Goal: Task Accomplishment & Management: Complete application form

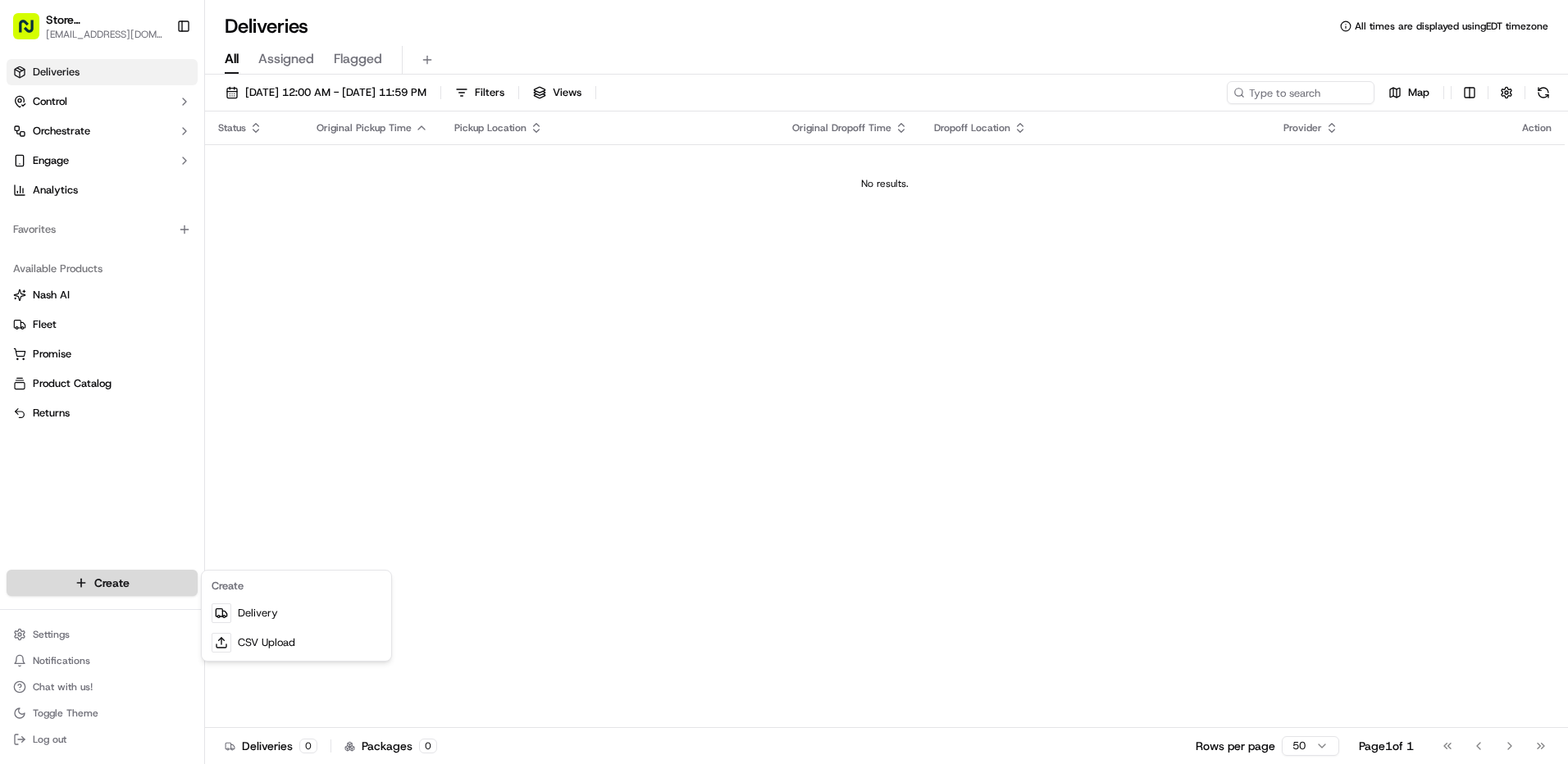
click at [159, 571] on html "Store [STREET_ADDRESS] ([GEOGRAPHIC_DATA]) (Just Salad) [EMAIL_ADDRESS][DOMAIN_…" at bounding box center [784, 382] width 1568 height 764
click at [235, 614] on link "Delivery" at bounding box center [296, 613] width 183 height 30
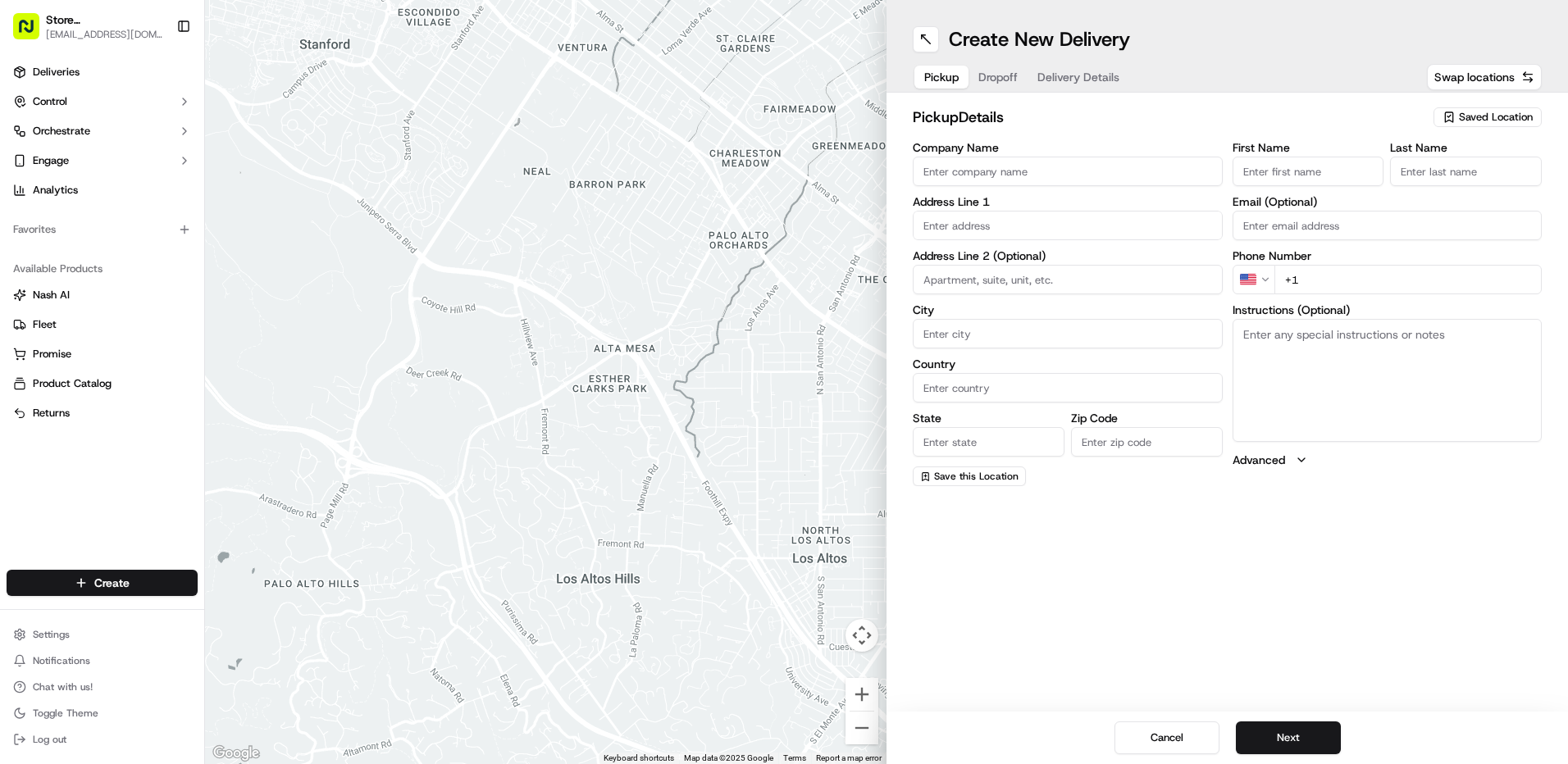
click at [1499, 114] on span "Saved Location" at bounding box center [1495, 116] width 74 height 15
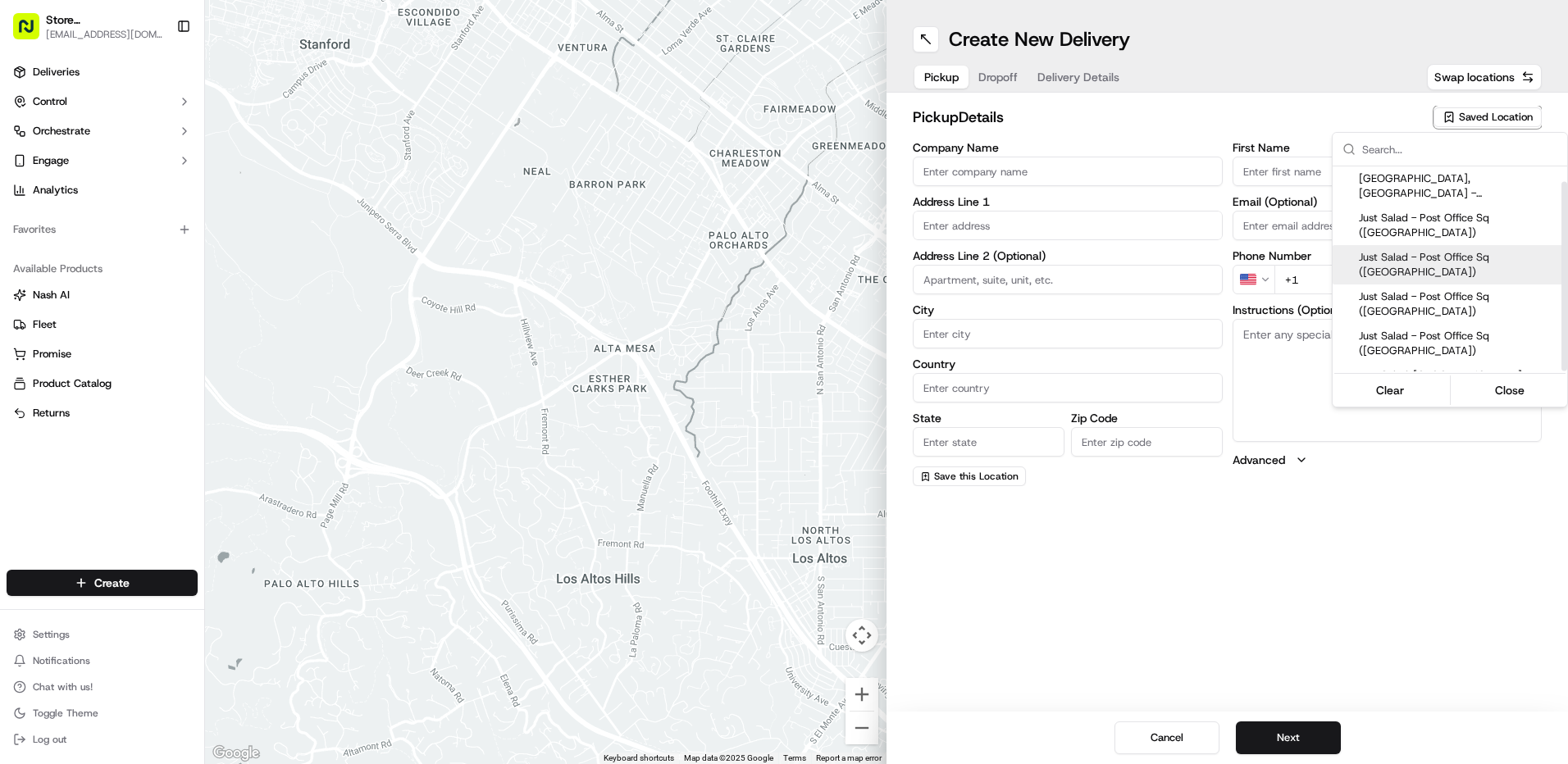
scroll to position [17, 0]
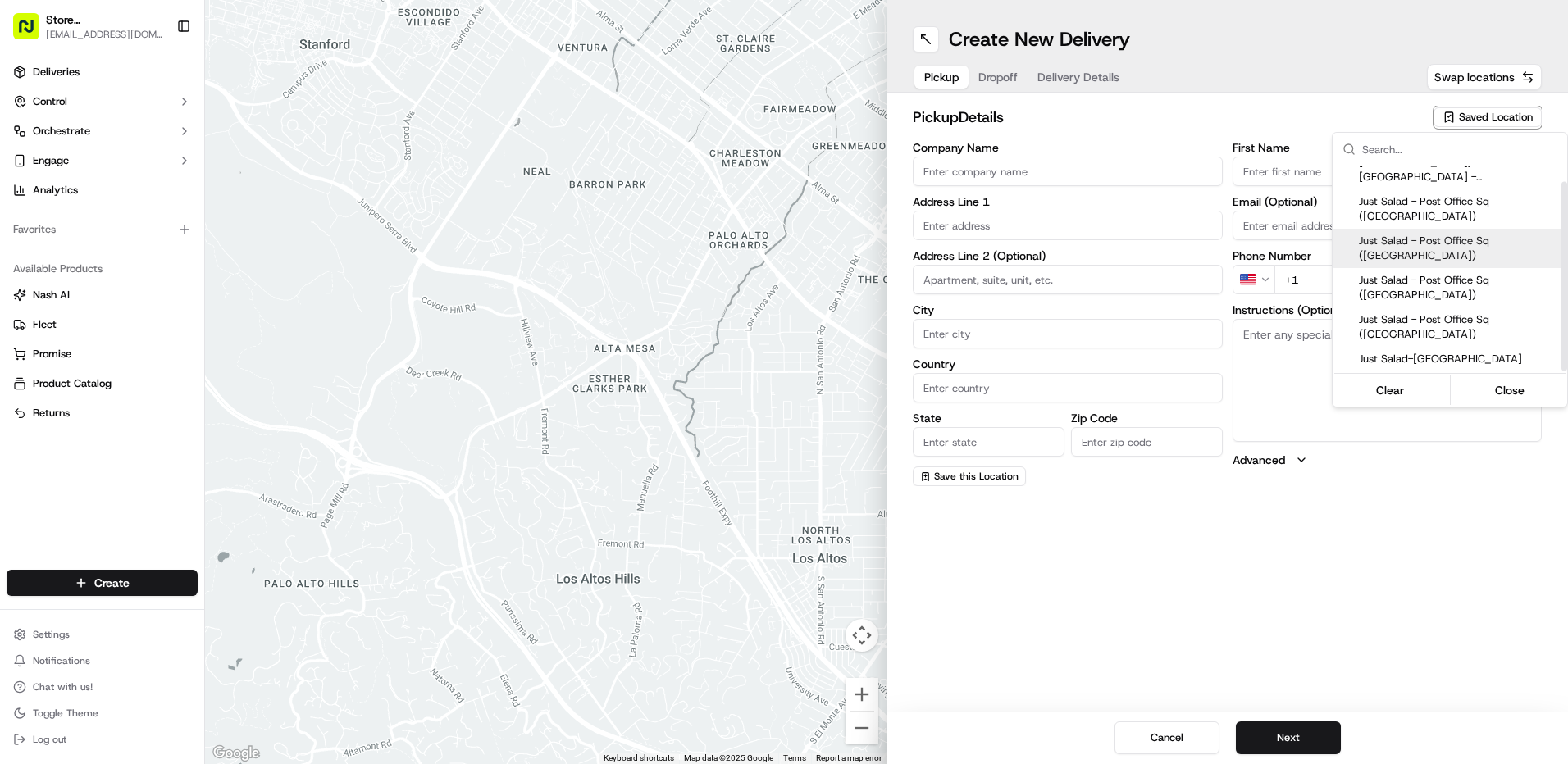
drag, startPoint x: 1563, startPoint y: 267, endPoint x: 1567, endPoint y: 317, distance: 50.2
click at [1567, 317] on div "Suggestions" at bounding box center [1564, 276] width 6 height 190
click at [1502, 316] on span "Just Salad - Post Office Sq ([GEOGRAPHIC_DATA])" at bounding box center [1459, 327] width 201 height 30
type input "Just Salad - Post Office Sq ([GEOGRAPHIC_DATA])"
type input "[STREET_ADDRESS]"
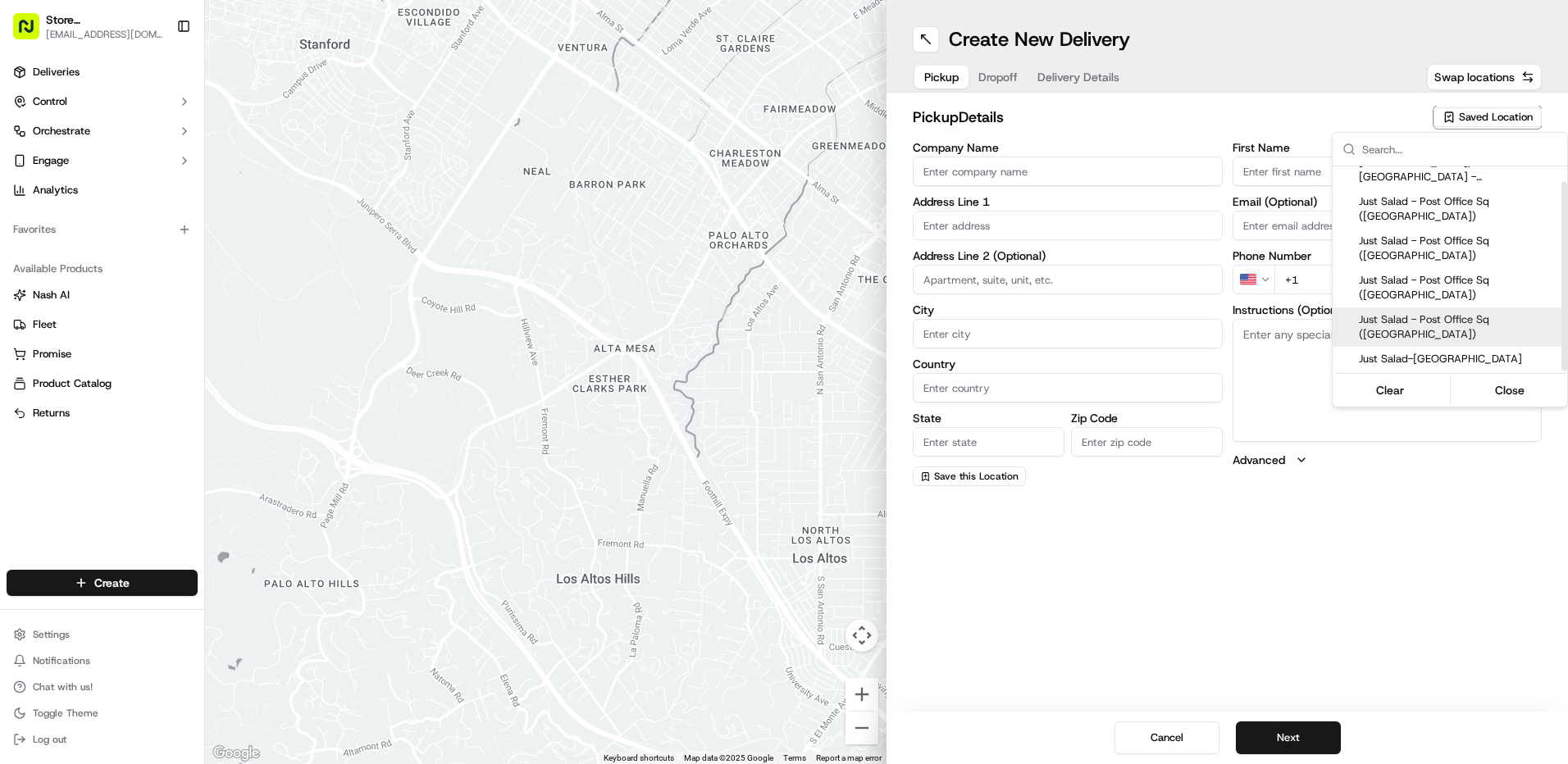
type input "[GEOGRAPHIC_DATA]"
type input "US"
type input "MA"
type input "02110"
type input "Ed"
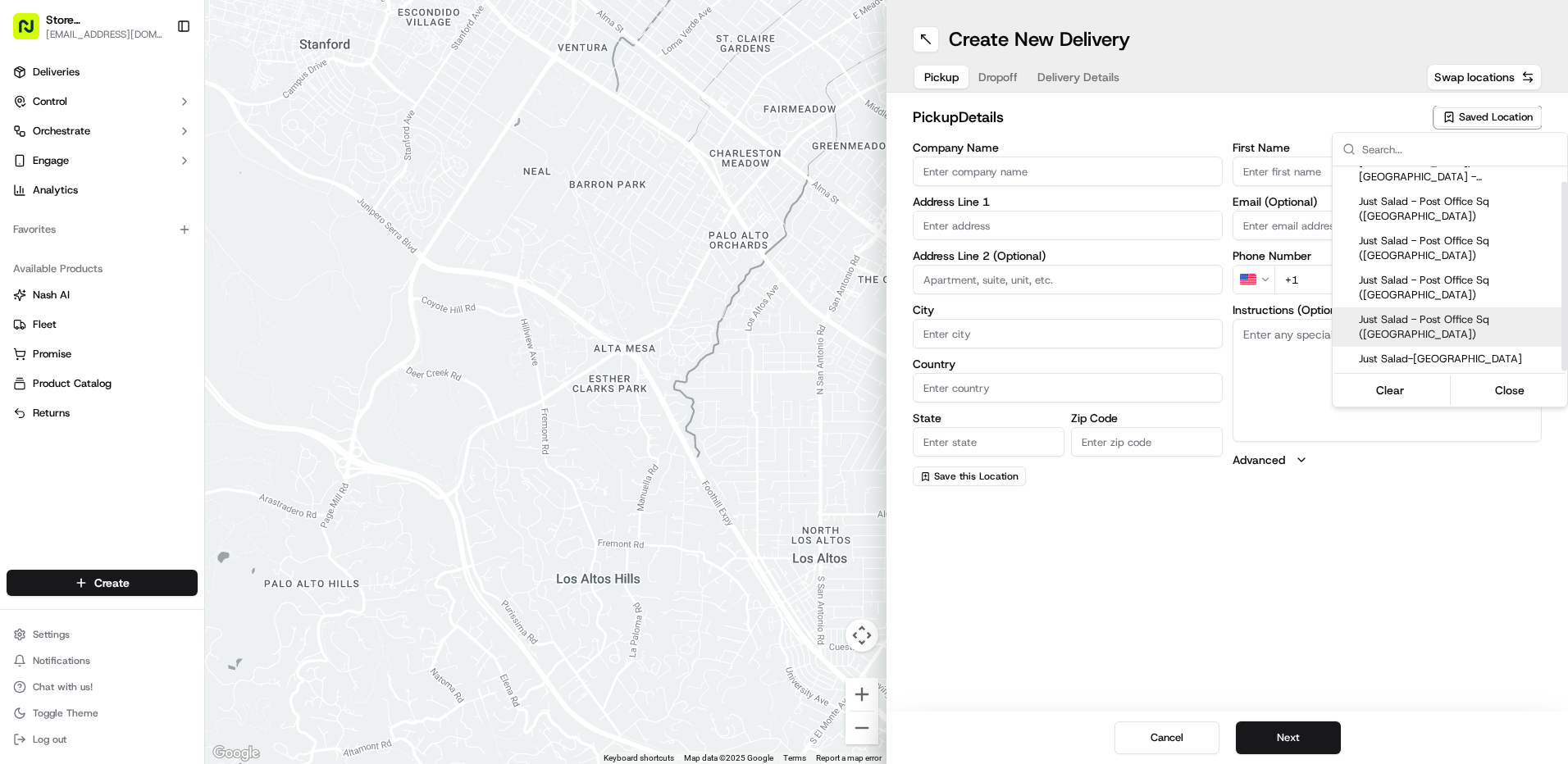
type input "[PHONE_NUMBER]"
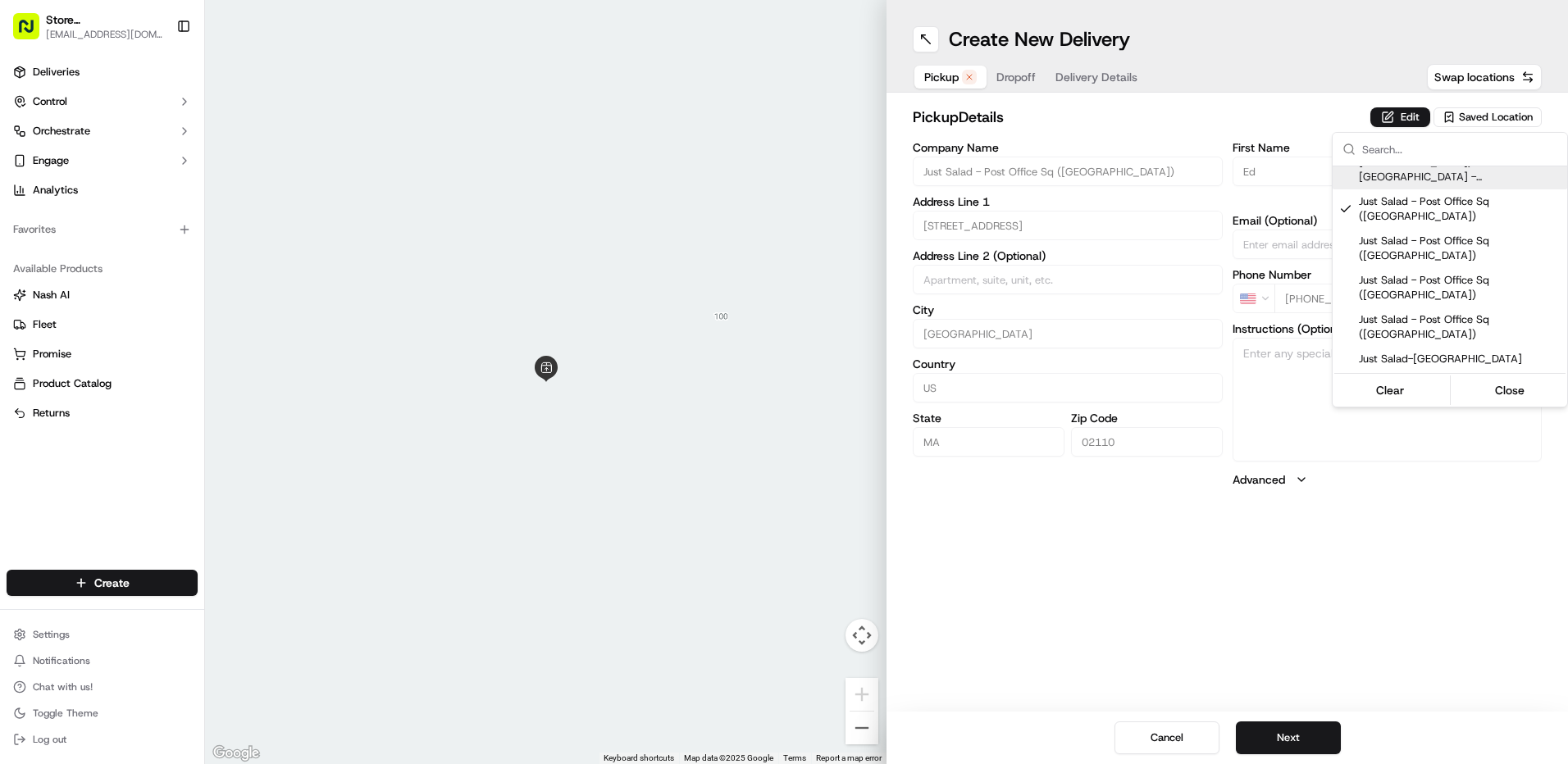
click at [1185, 123] on html "Store [STREET_ADDRESS] ([GEOGRAPHIC_DATA]) (Just Salad) [EMAIL_ADDRESS][DOMAIN_…" at bounding box center [784, 382] width 1568 height 764
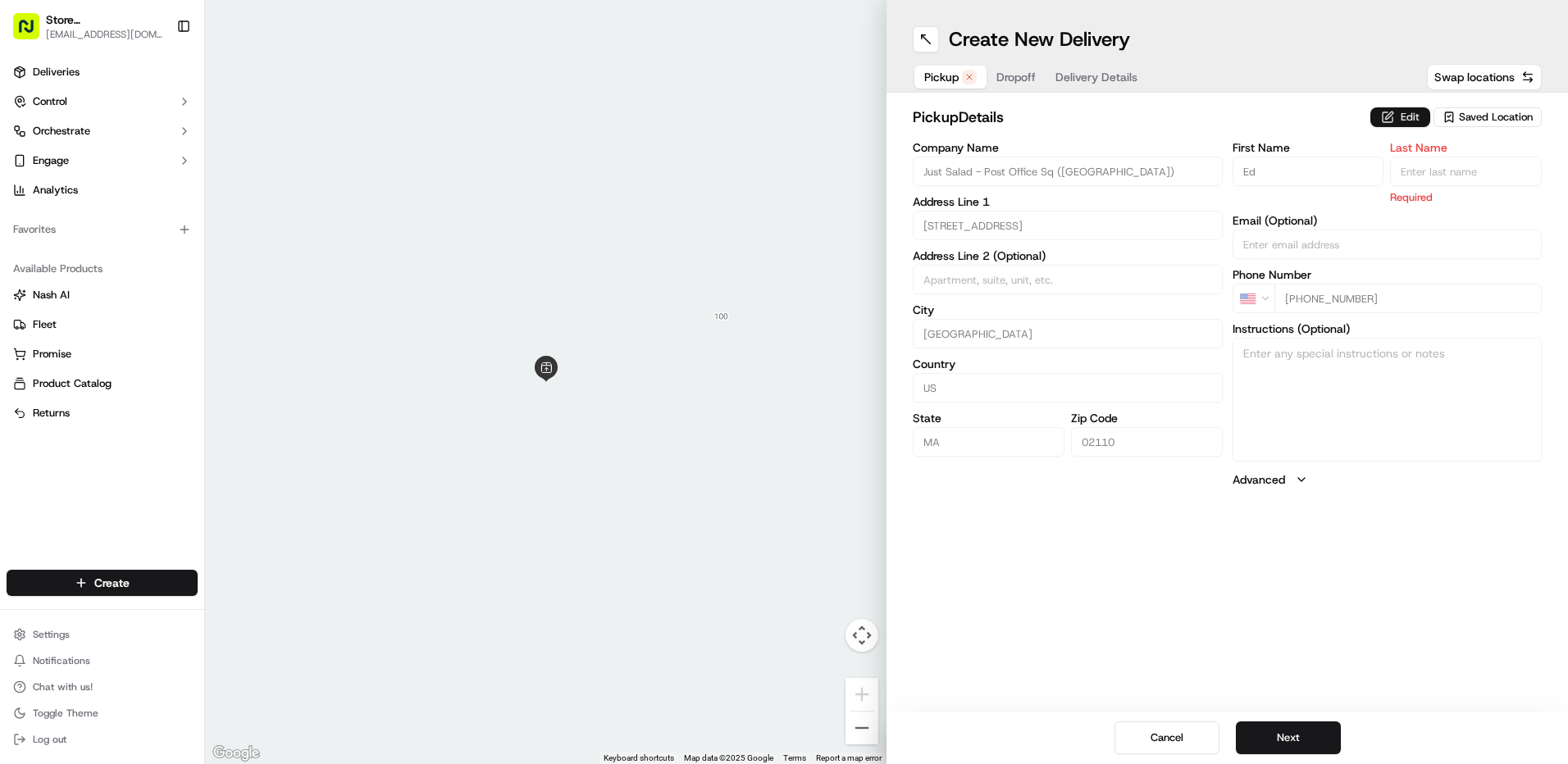
click at [1408, 120] on button "Edit" at bounding box center [1399, 117] width 60 height 20
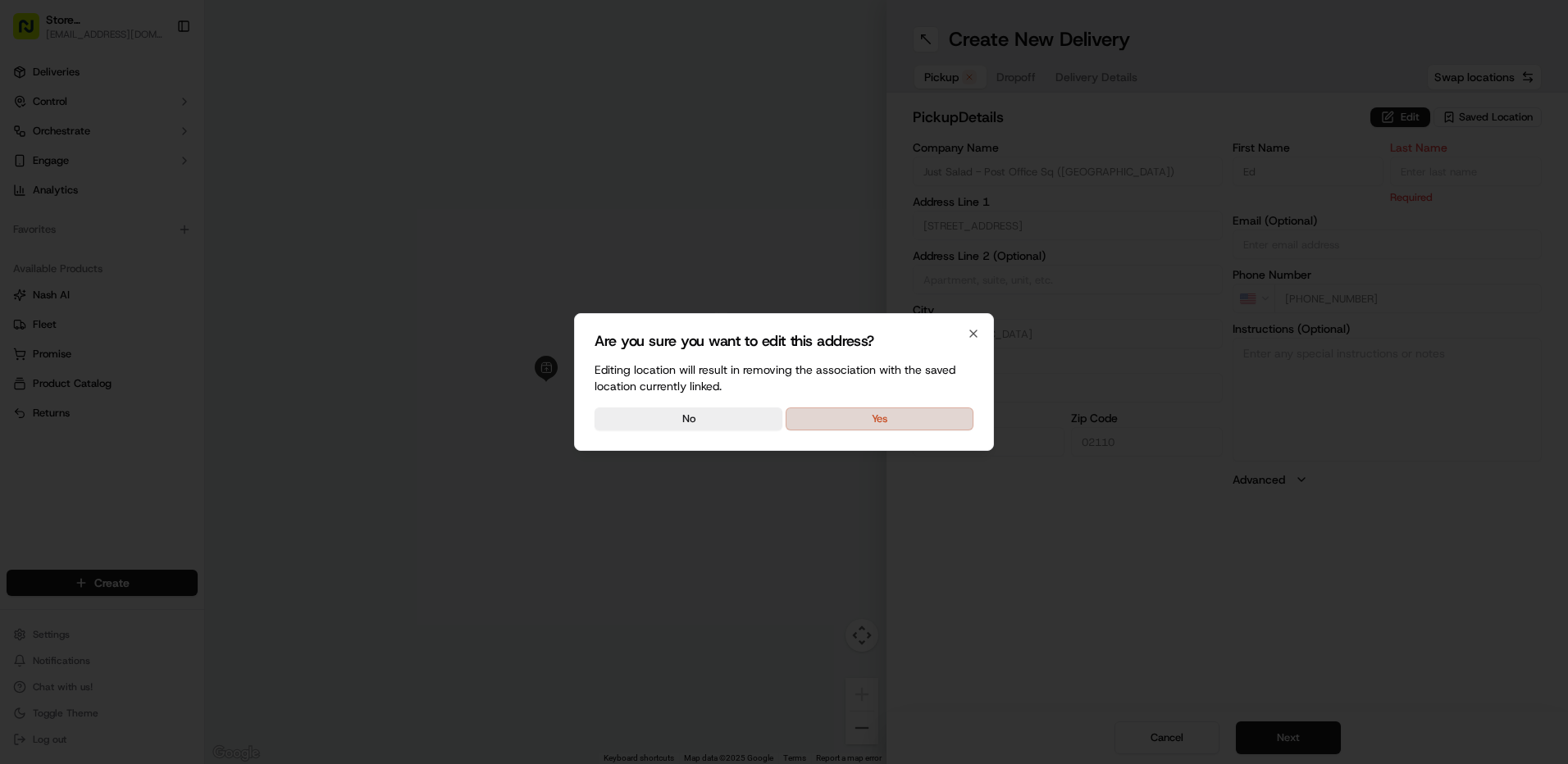
click at [896, 418] on button "Yes" at bounding box center [879, 419] width 188 height 23
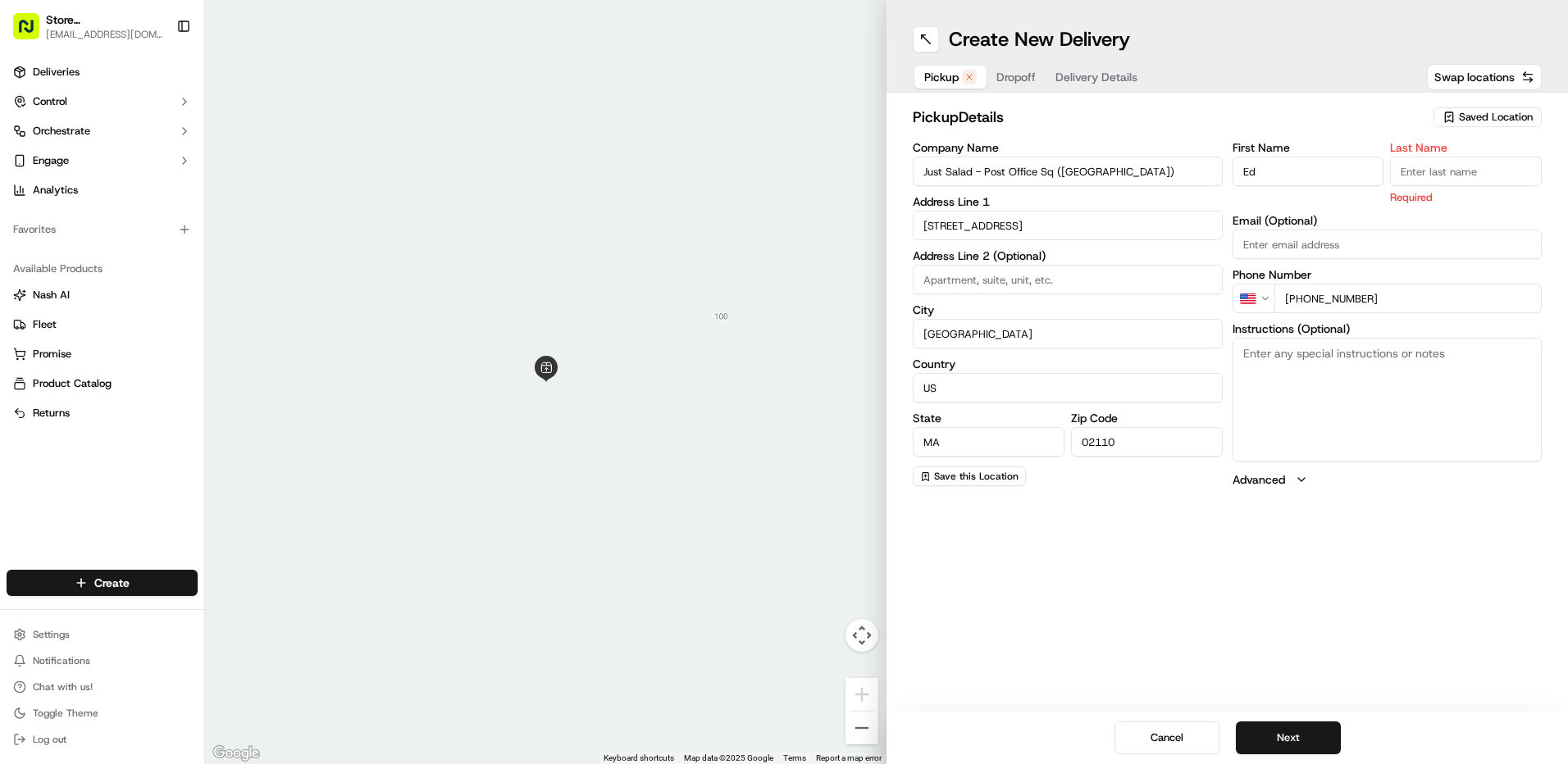
click at [1259, 167] on input "Ed" at bounding box center [1308, 172] width 152 height 30
type input "E"
type input "ABBY"
type input "B"
click at [1403, 303] on div "First Name [PERSON_NAME] Last Name B Required Email (Optional) Phone Number US …" at bounding box center [1387, 315] width 310 height 345
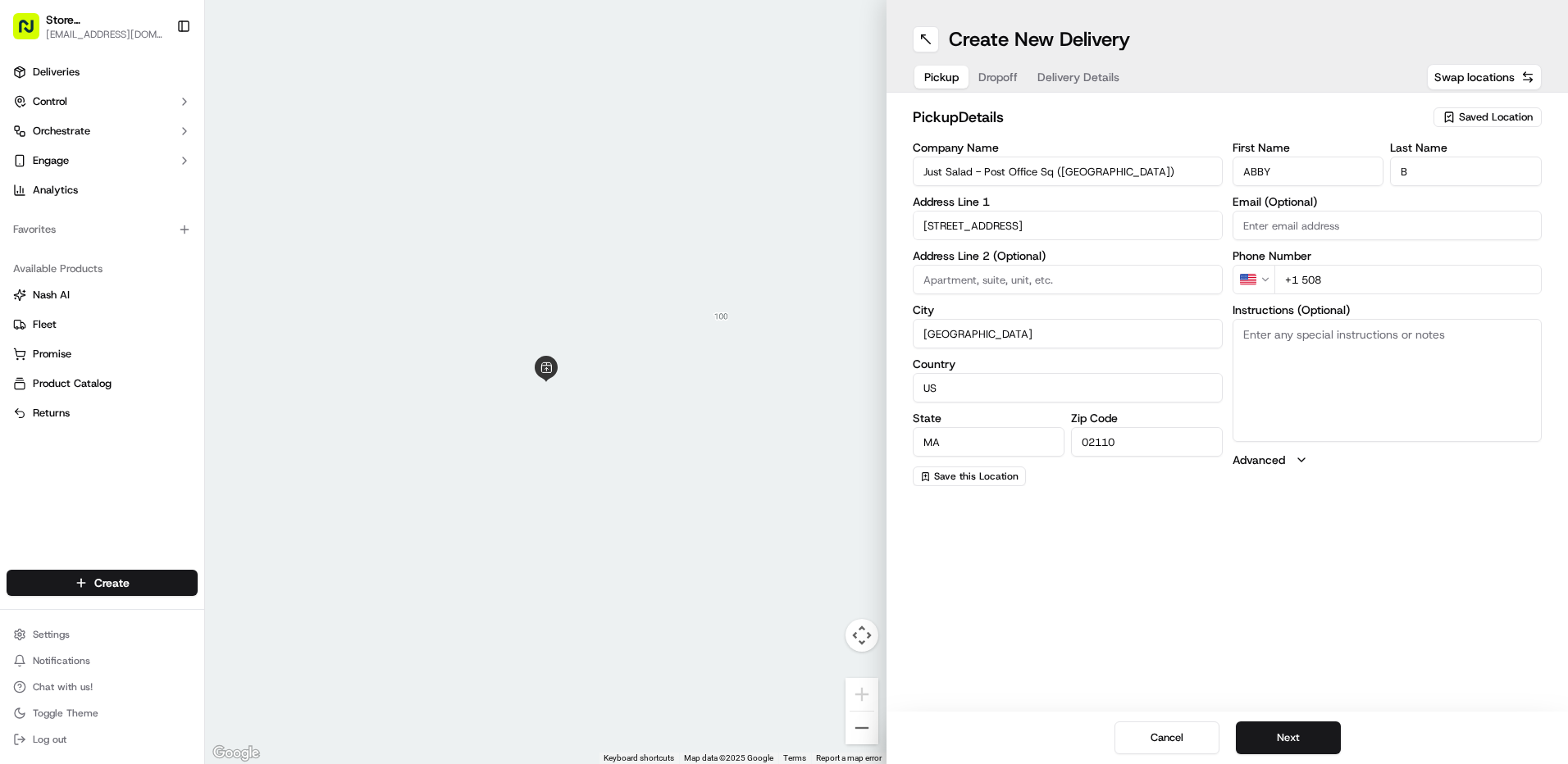
type input "[PHONE_NUMBER]"
click at [1334, 741] on button "Next" at bounding box center [1288, 737] width 105 height 33
click at [1456, 123] on div "Saved Location" at bounding box center [1487, 117] width 109 height 20
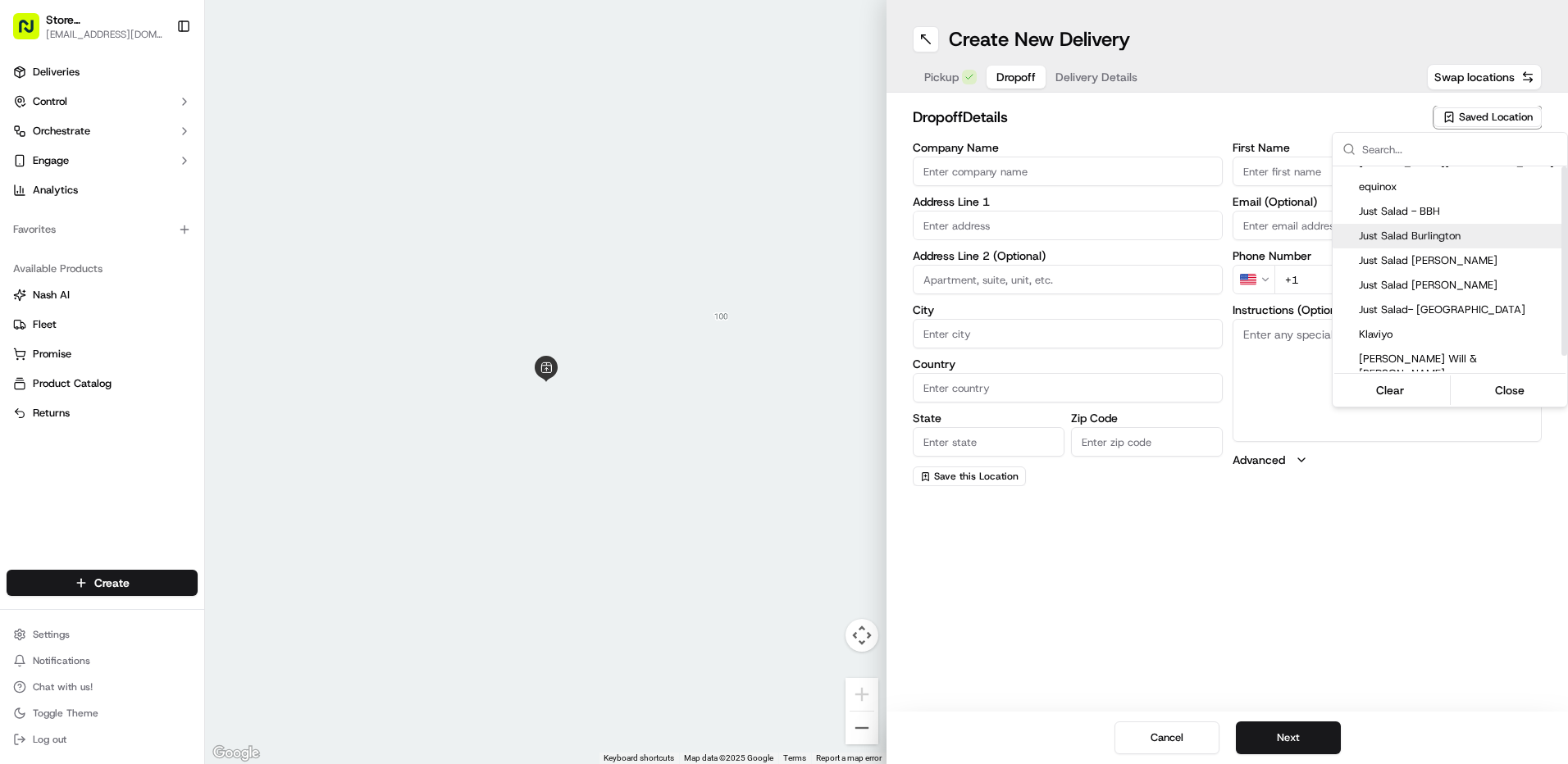
scroll to position [0, 0]
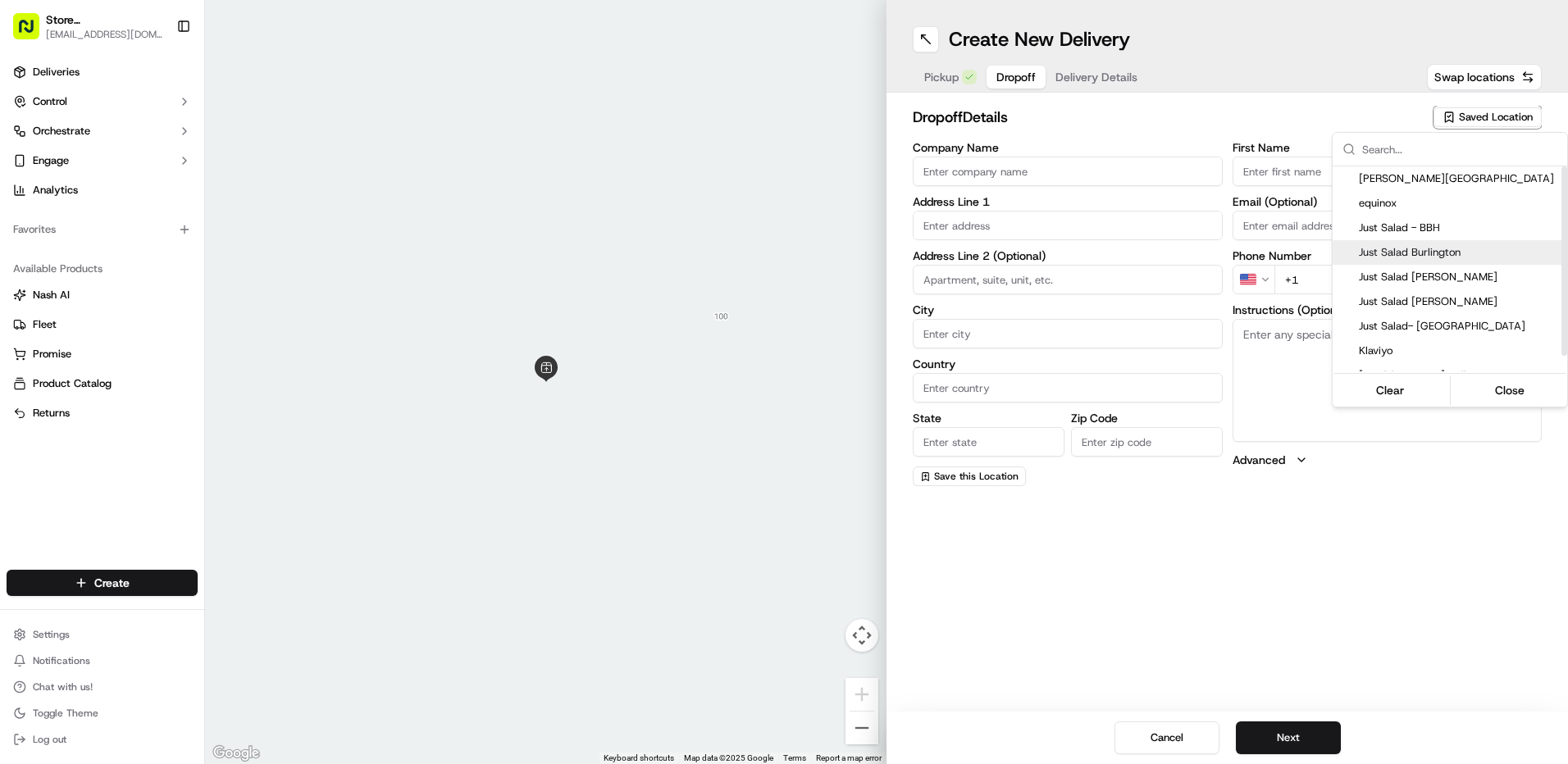
drag, startPoint x: 1563, startPoint y: 247, endPoint x: 1553, endPoint y: 202, distance: 46.1
click at [1561, 202] on div "Suggestions" at bounding box center [1564, 262] width 6 height 190
click at [1370, 147] on input "text" at bounding box center [1459, 149] width 196 height 33
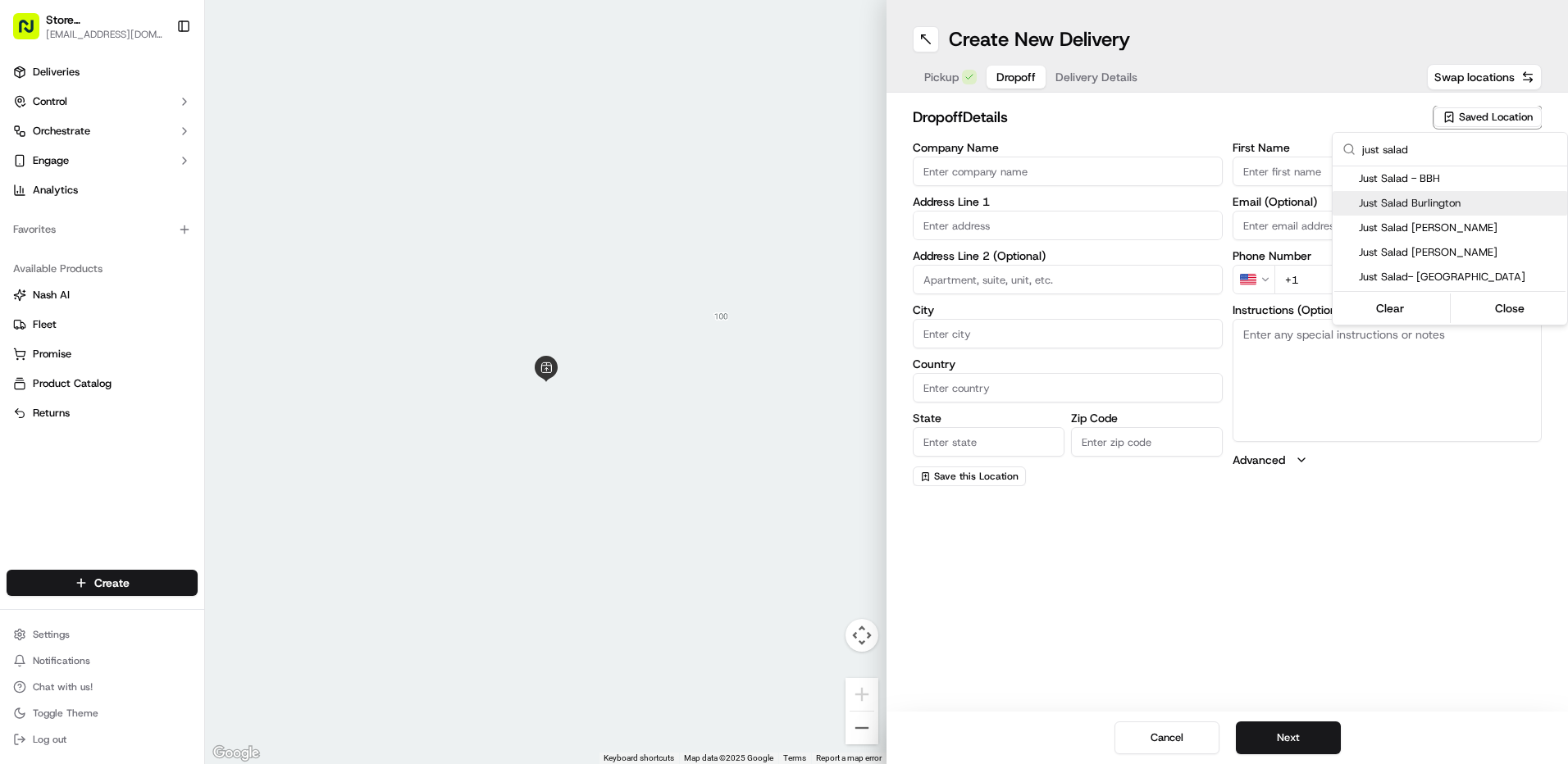
type input "just salad"
click at [1065, 179] on html "Store [STREET_ADDRESS] ([GEOGRAPHIC_DATA]) (Just Salad) [EMAIL_ADDRESS][DOMAIN_…" at bounding box center [784, 382] width 1568 height 764
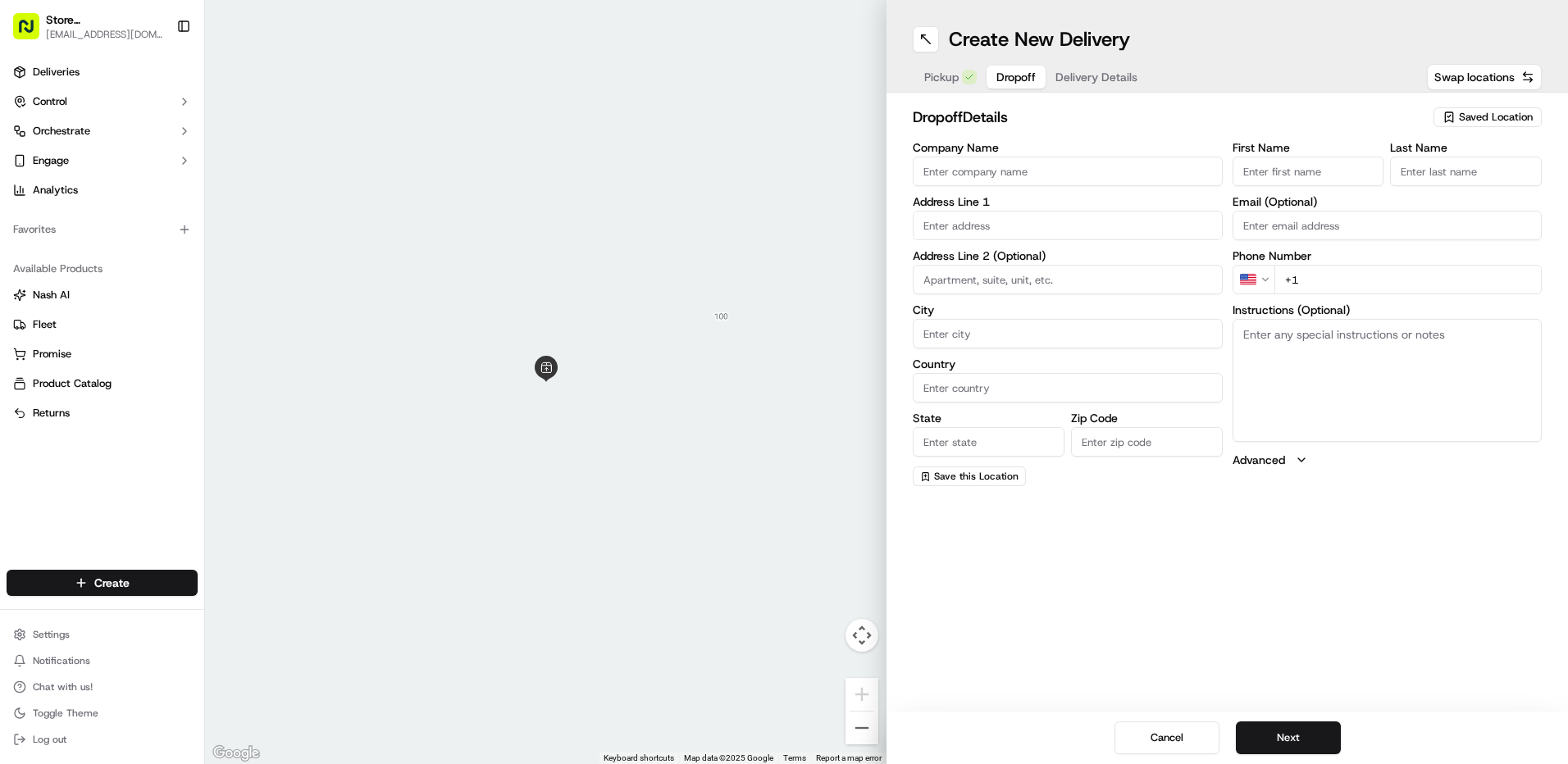
click at [1025, 169] on input "Company Name" at bounding box center [1067, 172] width 310 height 30
type input "Just Salad-[GEOGRAPHIC_DATA]"
type input "[STREET_ADDRESS]"
type input "[GEOGRAPHIC_DATA]"
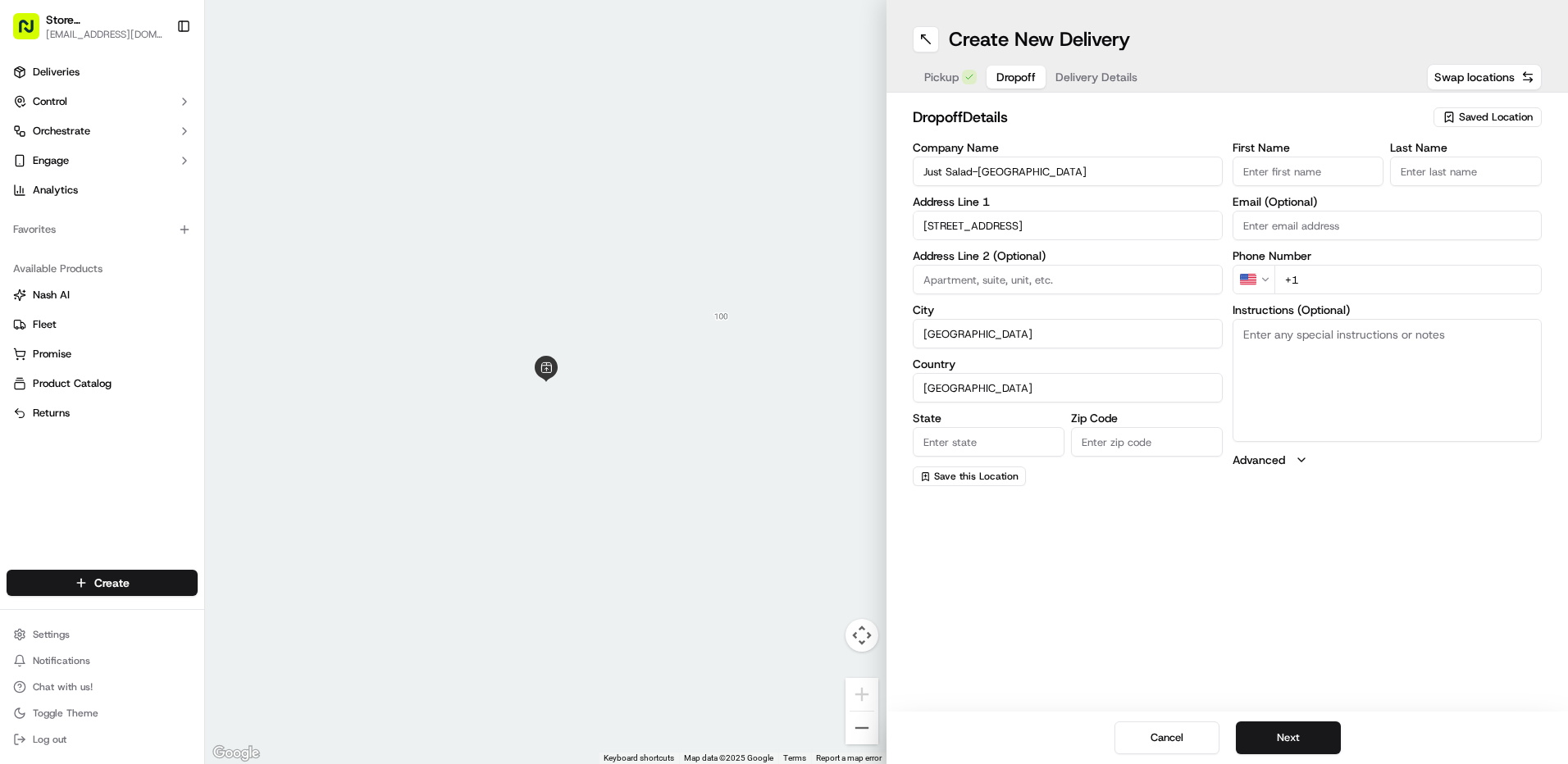
type input "MA"
type input "02210"
type input "Blad"
type input "R"
click at [1245, 564] on div "Create New Delivery Pickup Dropoff Delivery Details Swap locations dropoff Deta…" at bounding box center [1227, 382] width 681 height 764
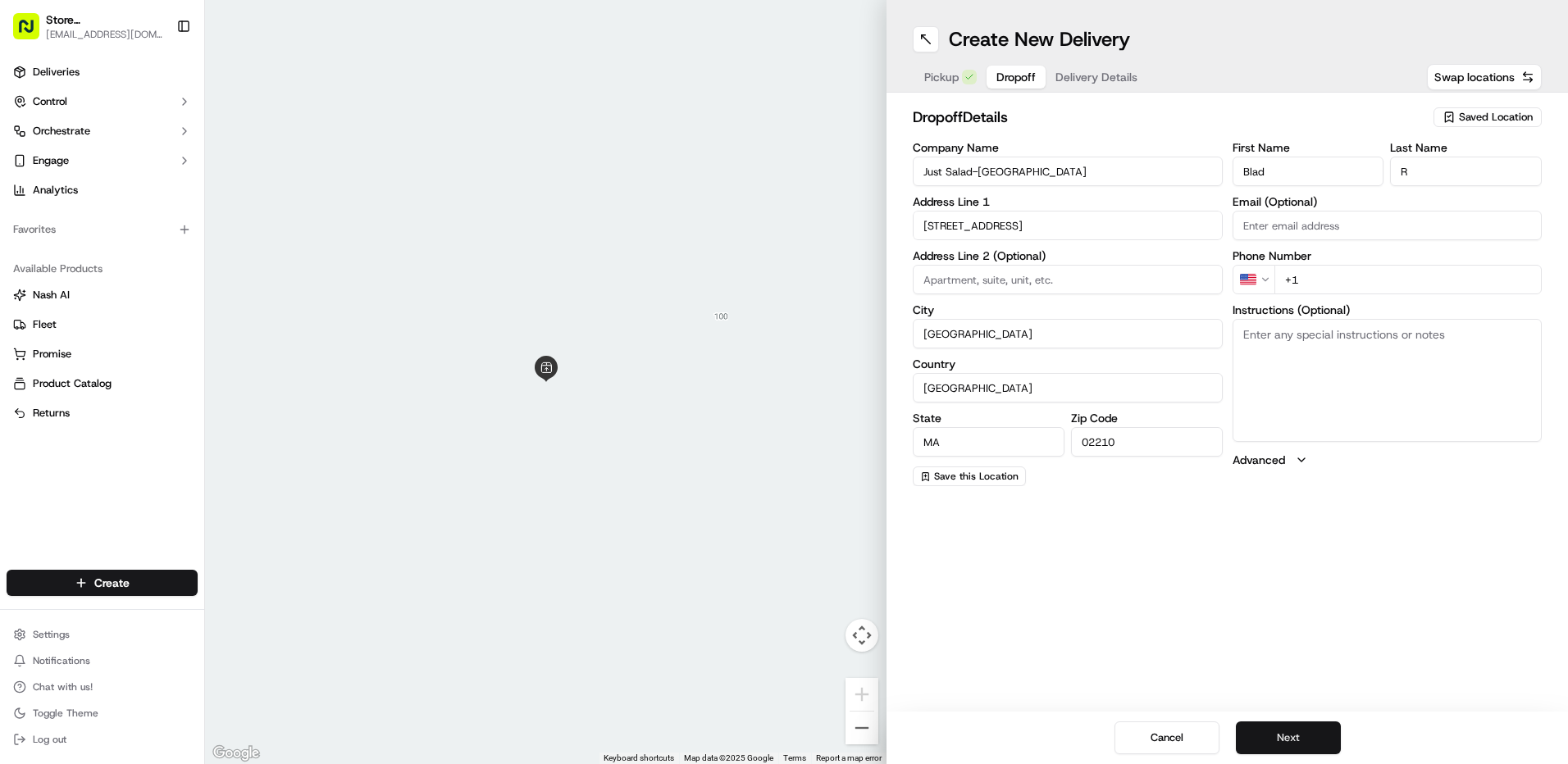
click at [1302, 736] on button "Next" at bounding box center [1288, 737] width 105 height 33
click at [1327, 282] on input "+1" at bounding box center [1408, 279] width 269 height 30
type input "[PHONE_NUMBER]"
click at [1318, 734] on button "Next" at bounding box center [1288, 737] width 105 height 33
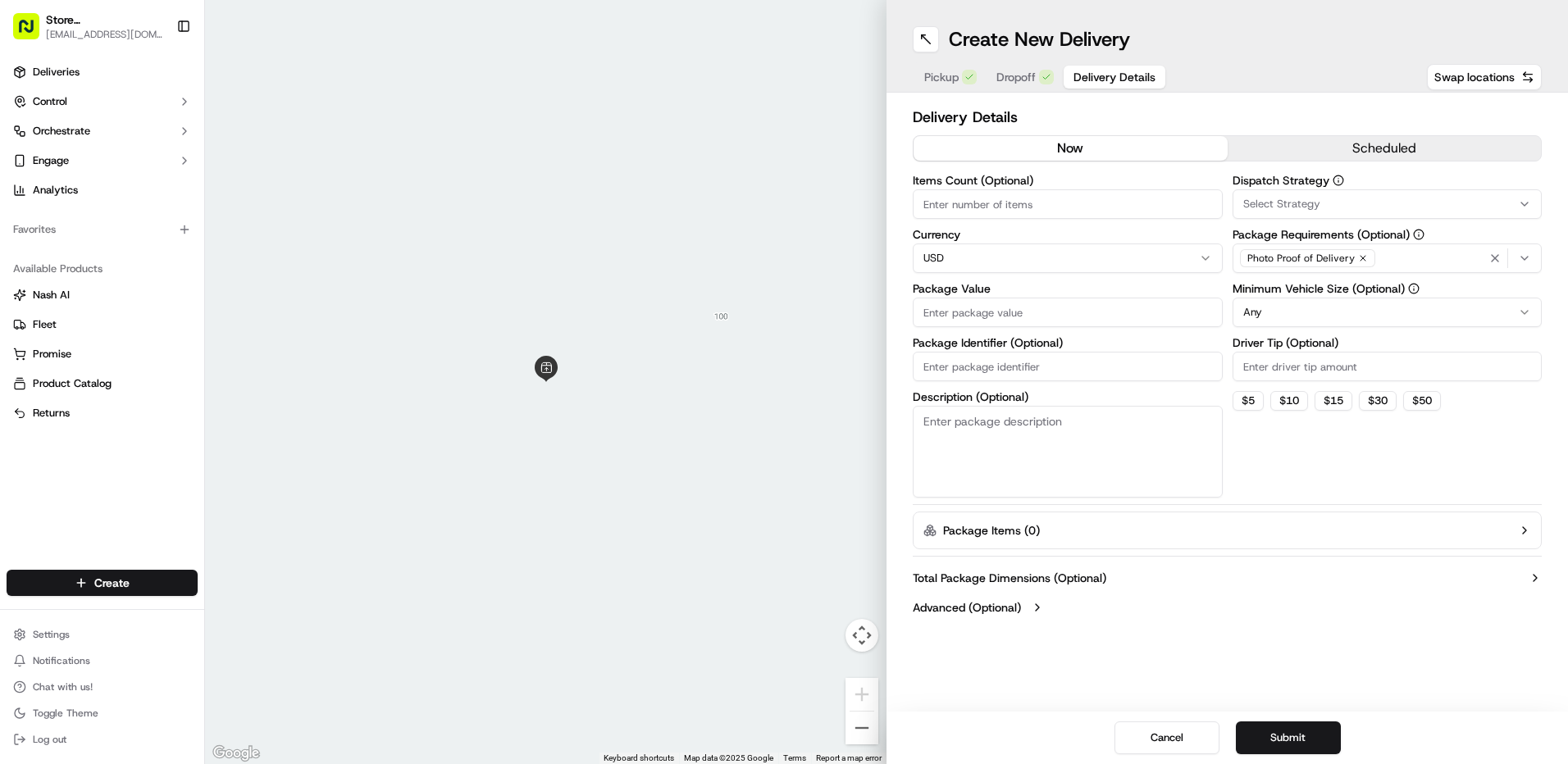
click at [942, 317] on input "Package Value" at bounding box center [1067, 312] width 310 height 30
type input "60"
click at [1171, 290] on label "Package Value" at bounding box center [1067, 288] width 310 height 12
click at [1171, 297] on input "60" at bounding box center [1067, 312] width 310 height 30
click at [1529, 255] on icon "button" at bounding box center [1524, 258] width 13 height 13
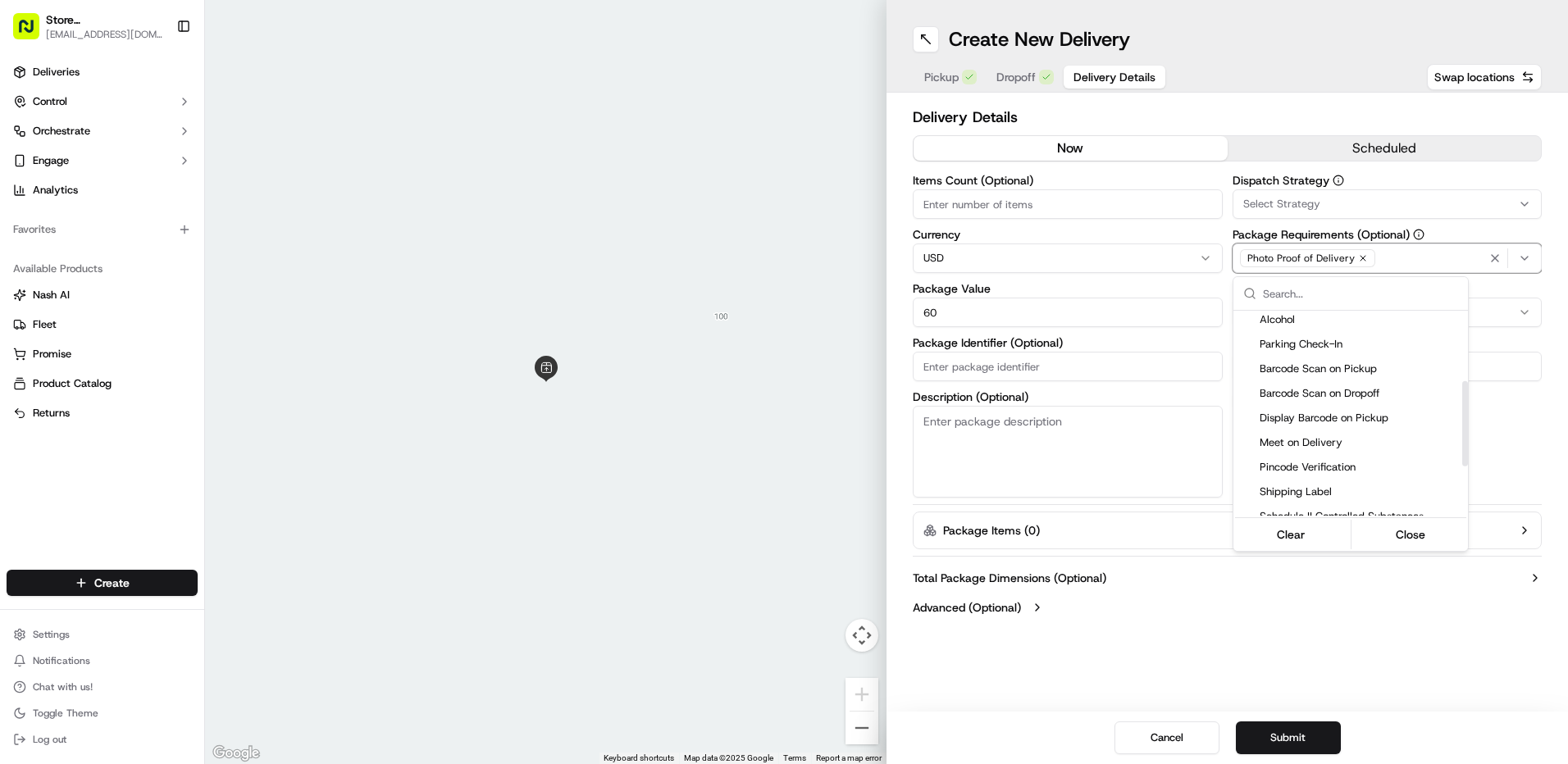
scroll to position [189, 0]
drag, startPoint x: 1462, startPoint y: 372, endPoint x: 1448, endPoint y: 451, distance: 80.2
click at [1461, 451] on div "Suggestions" at bounding box center [1464, 431] width 6 height 85
click at [1344, 449] on span "Pincode Verification" at bounding box center [1360, 454] width 201 height 15
click at [1493, 408] on html "Store [STREET_ADDRESS] ([GEOGRAPHIC_DATA]) (Just Salad) [EMAIL_ADDRESS][DOMAIN_…" at bounding box center [784, 382] width 1568 height 764
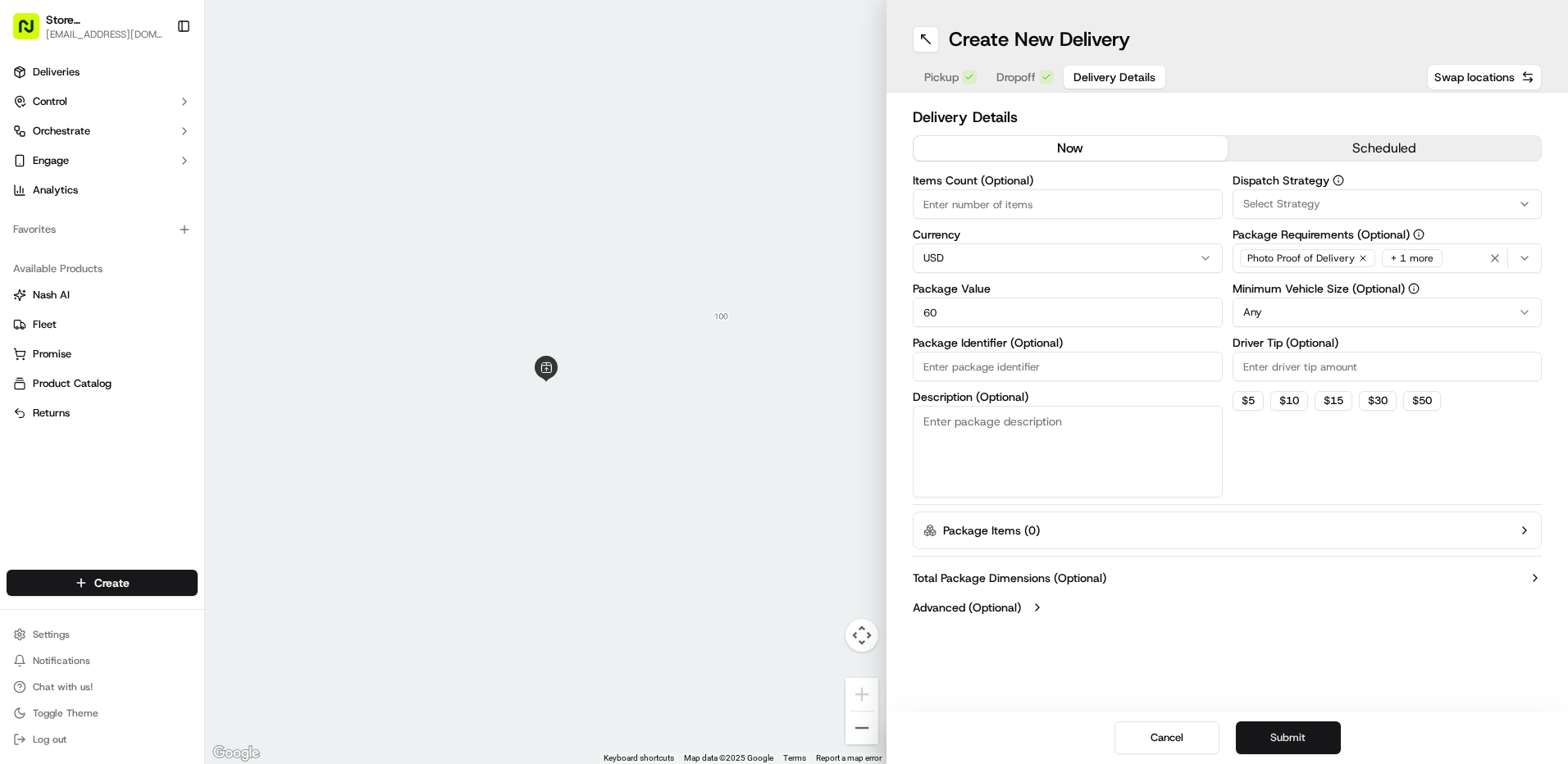
click at [1292, 741] on button "Submit" at bounding box center [1288, 737] width 105 height 33
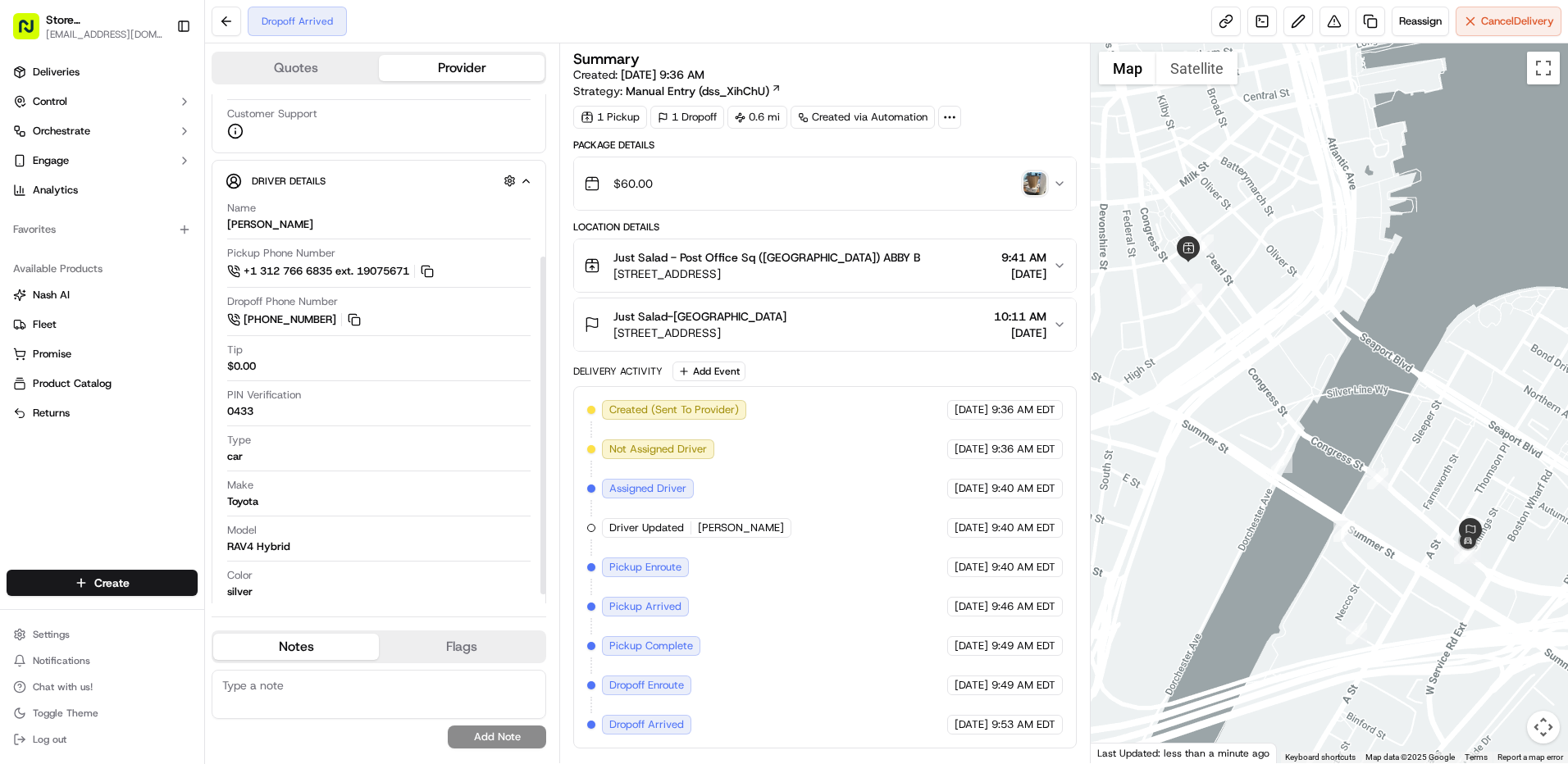
scroll to position [256, 0]
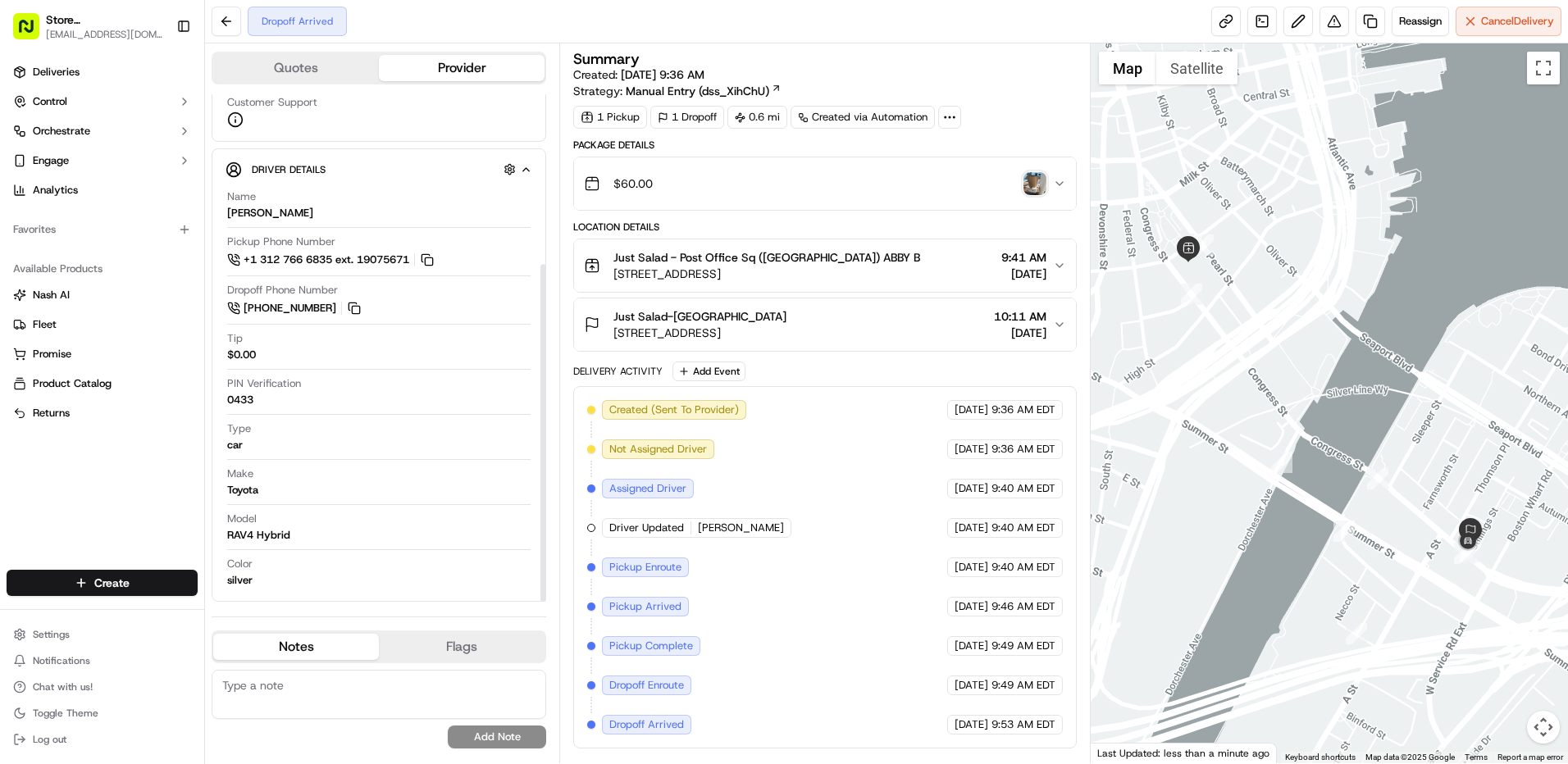
drag, startPoint x: 543, startPoint y: 246, endPoint x: 570, endPoint y: 415, distance: 171.1
click at [546, 416] on div at bounding box center [543, 432] width 6 height 338
